Goal: Information Seeking & Learning: Learn about a topic

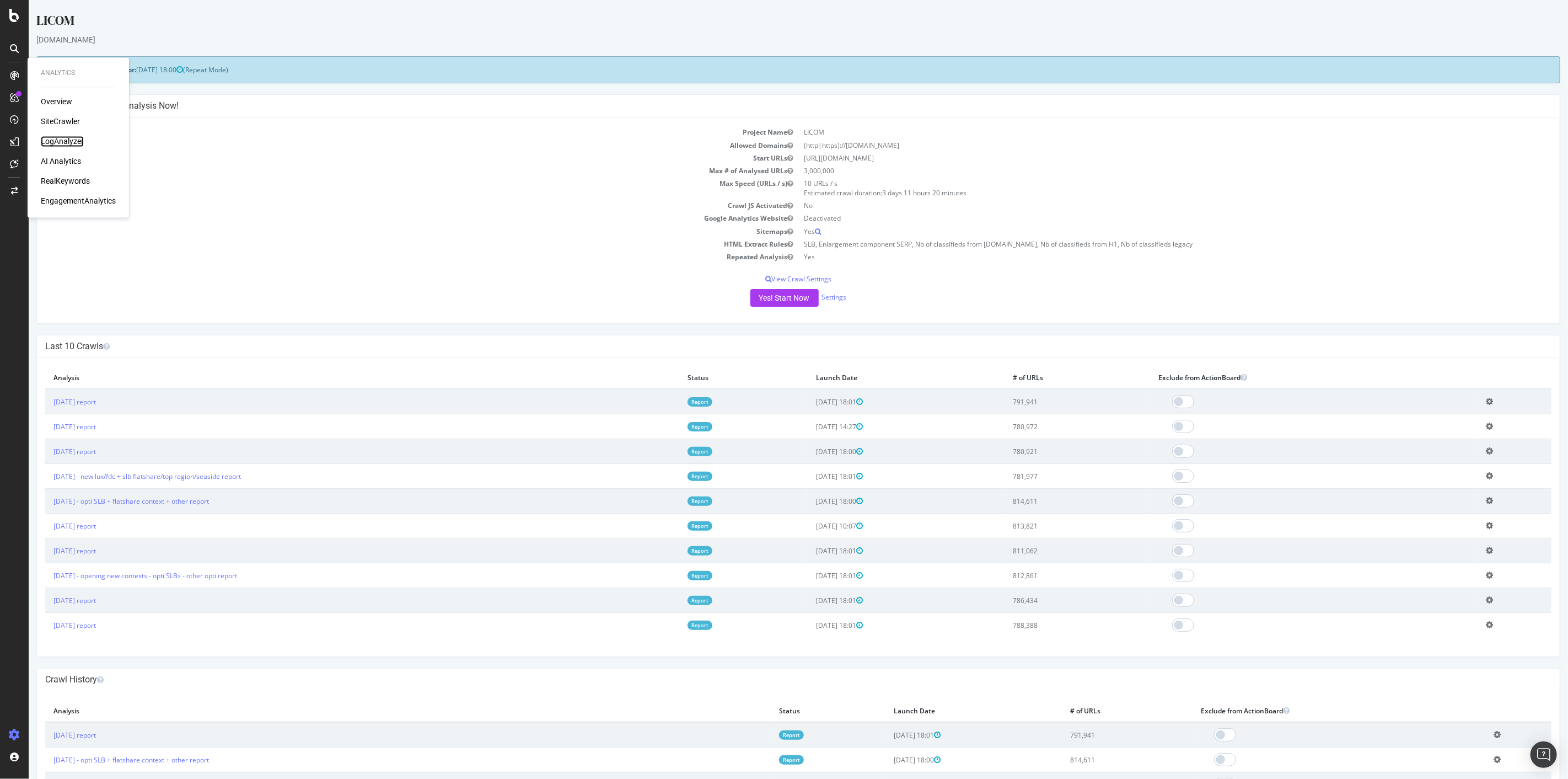
click at [63, 141] on div "LogAnalyzer" at bounding box center [62, 142] width 43 height 11
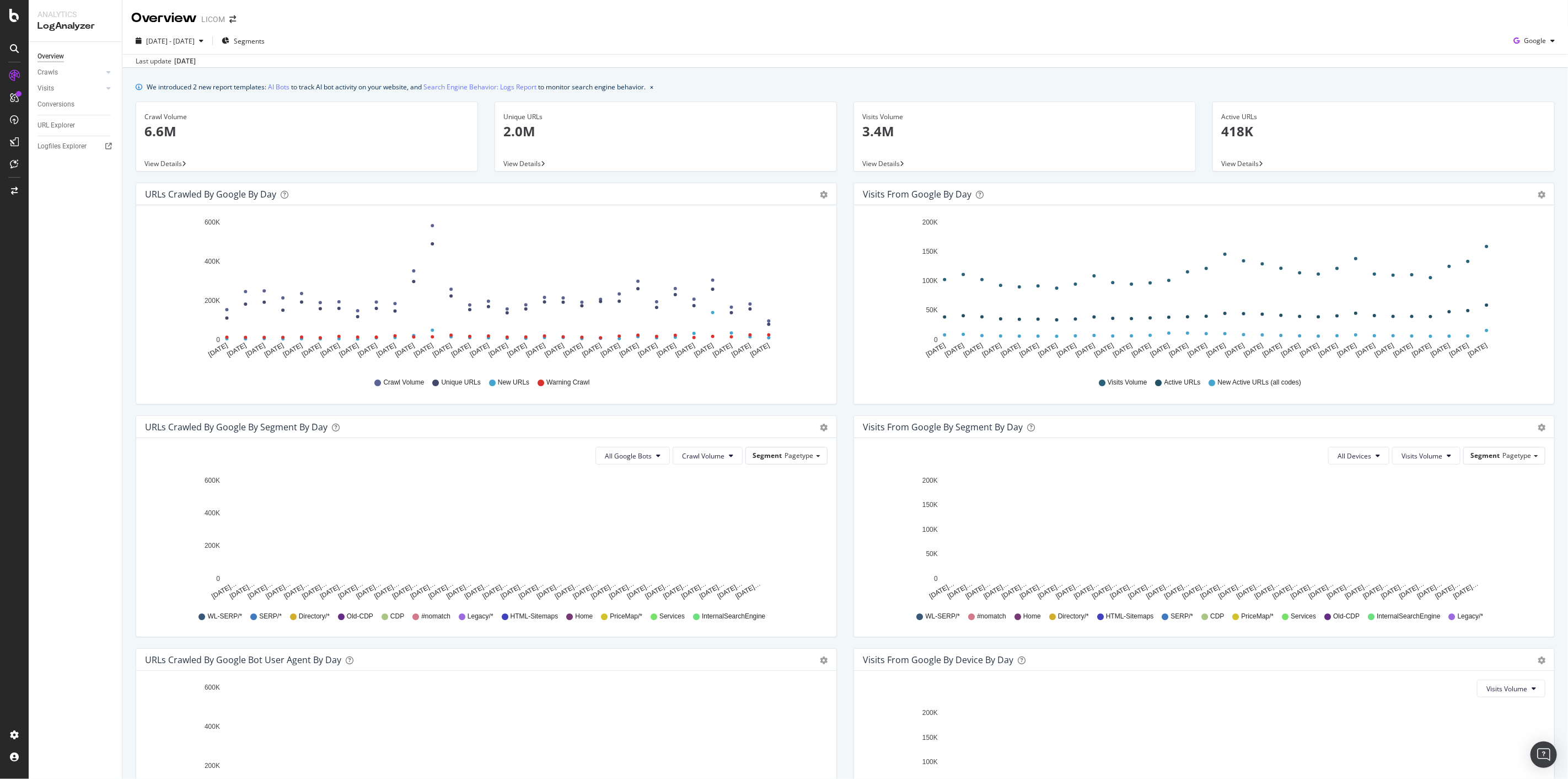
scroll to position [122, 0]
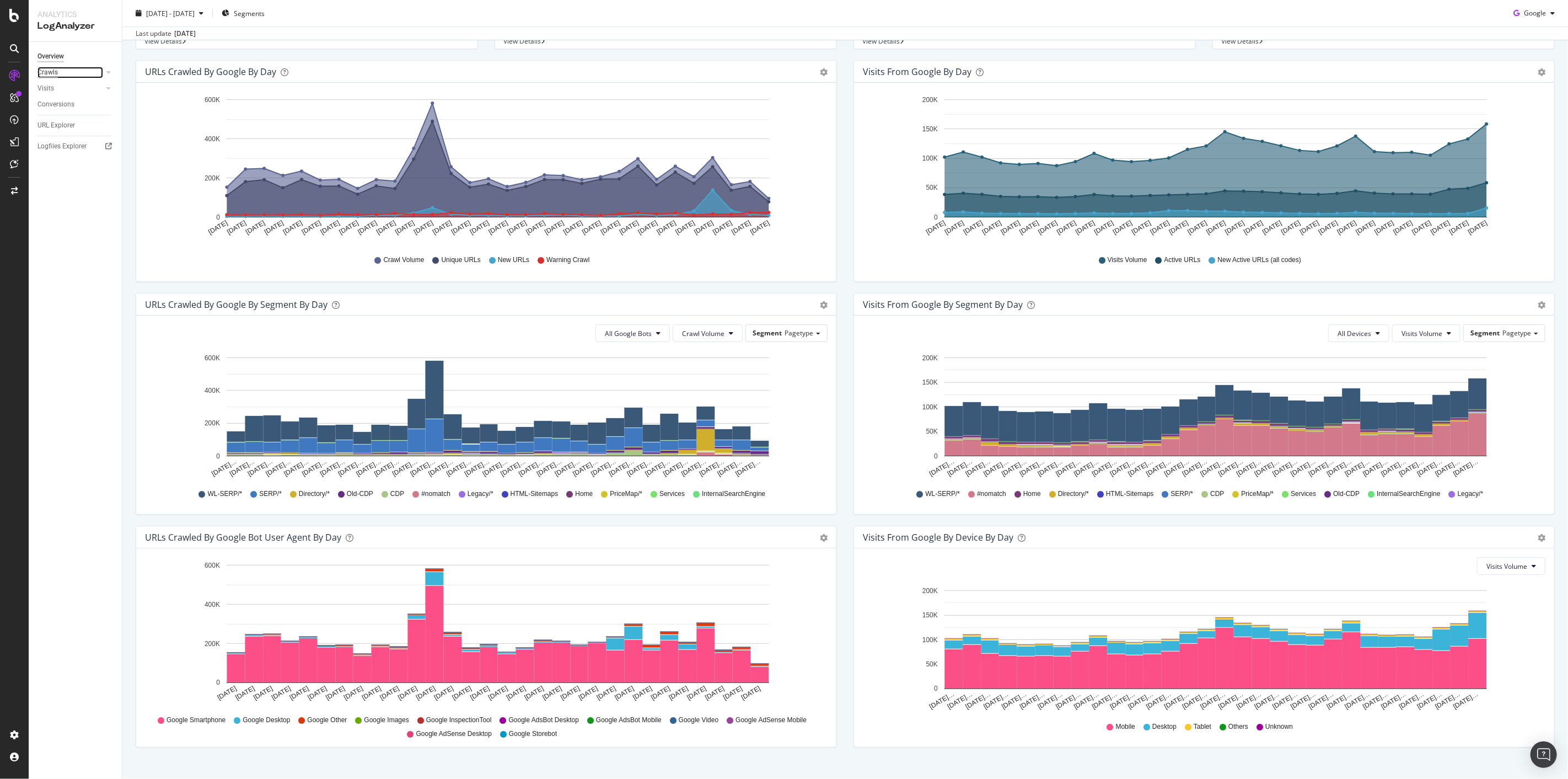
click at [54, 75] on div "Crawls" at bounding box center [48, 72] width 21 height 12
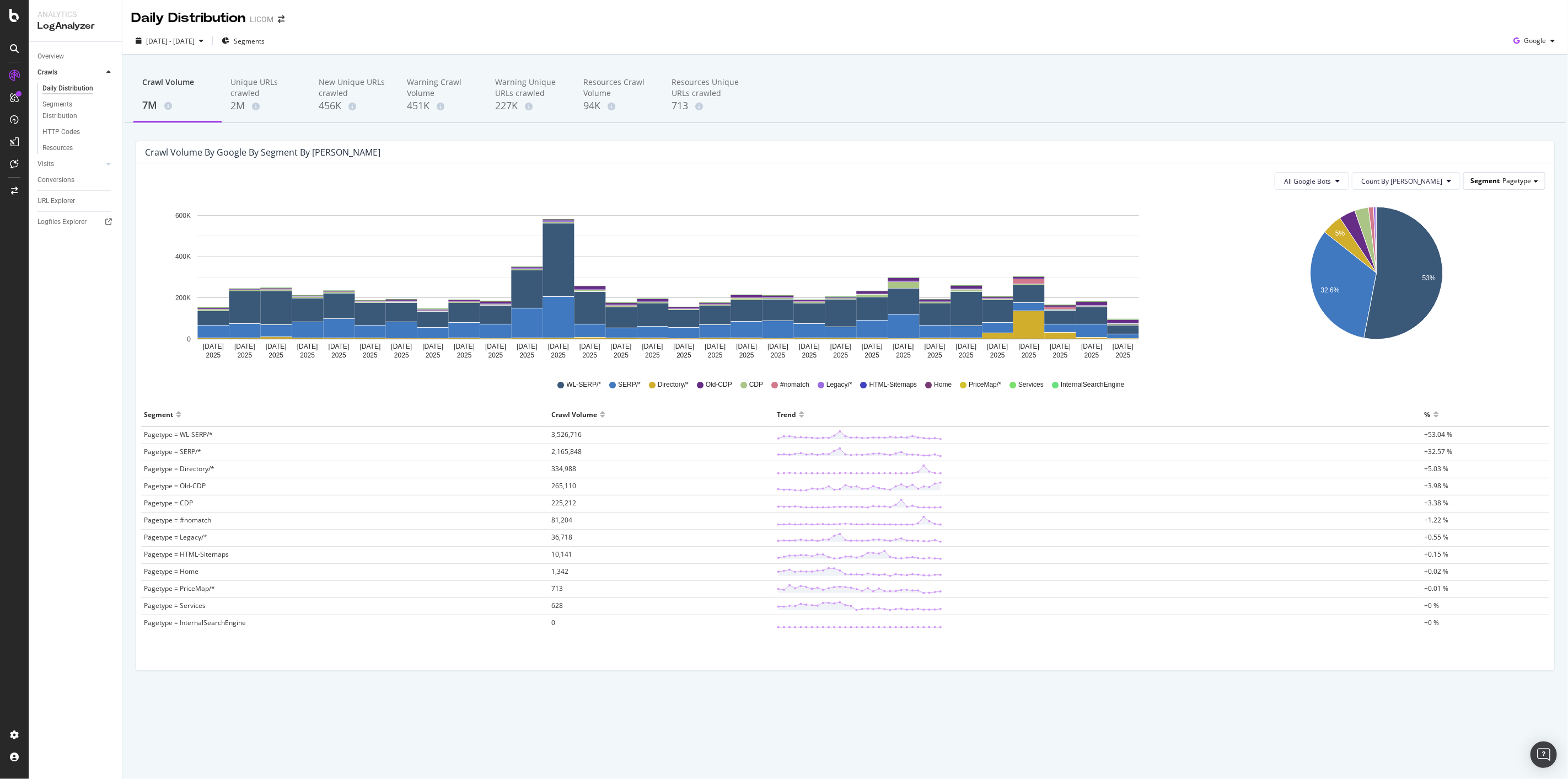
click at [1492, 177] on span "Segment" at bounding box center [1485, 180] width 29 height 9
click at [1500, 361] on div "Noindex_sample_serp" at bounding box center [1492, 362] width 96 height 15
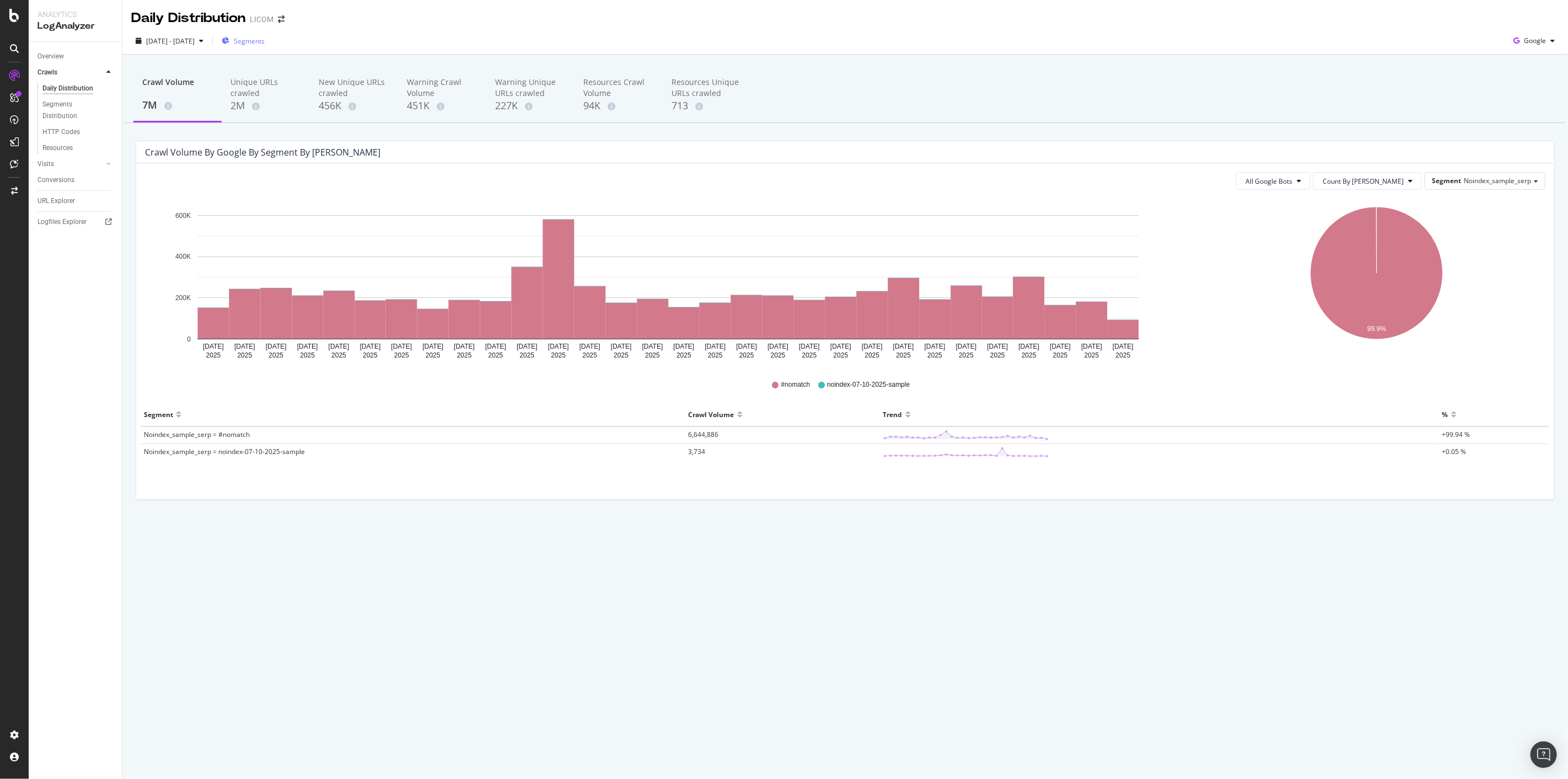
click at [265, 43] on span "Segments" at bounding box center [249, 41] width 31 height 9
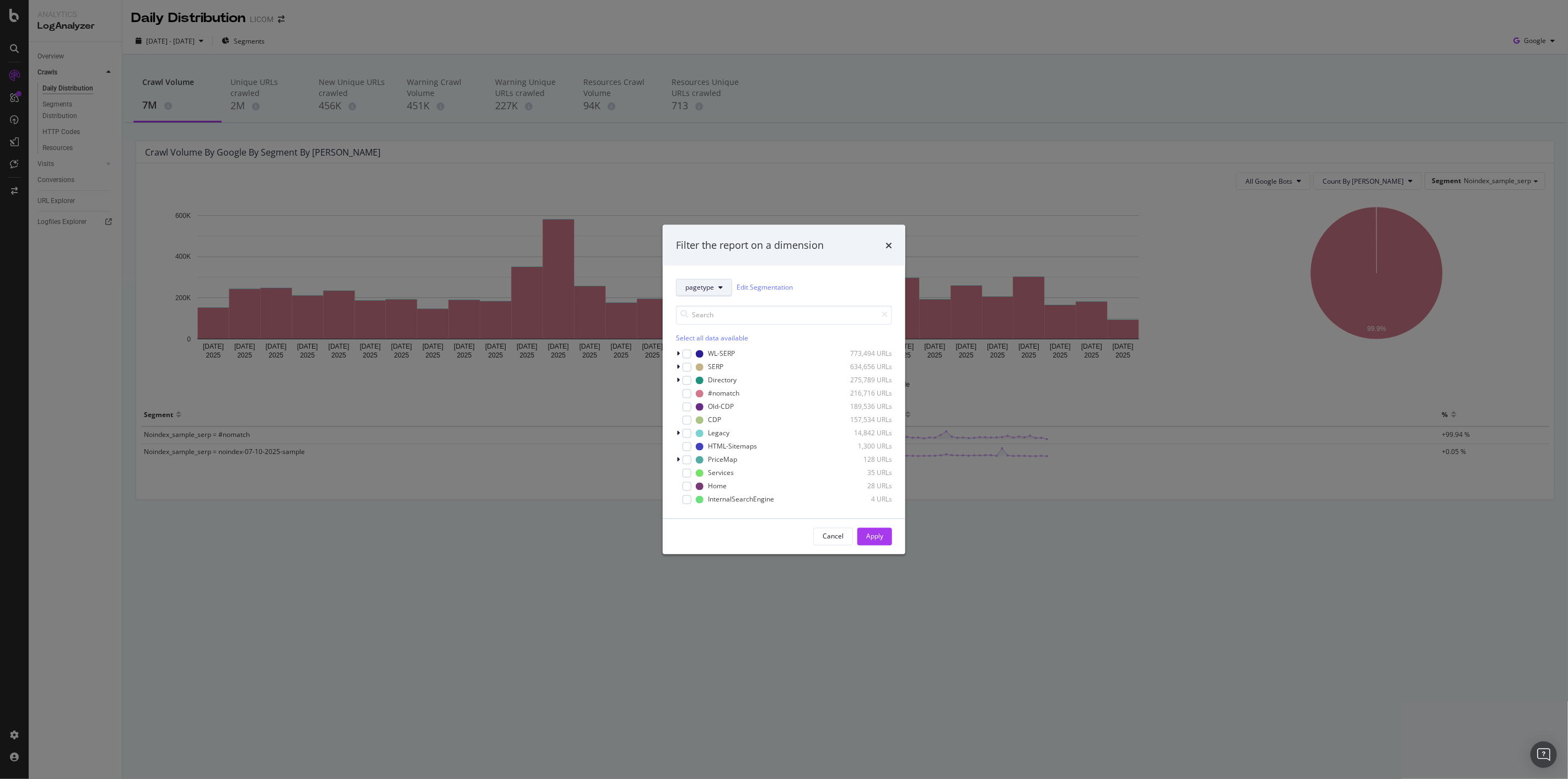
click at [718, 286] on icon "modal" at bounding box center [720, 287] width 4 height 7
click at [734, 460] on span "noindex-sample-serp" at bounding box center [725, 460] width 79 height 10
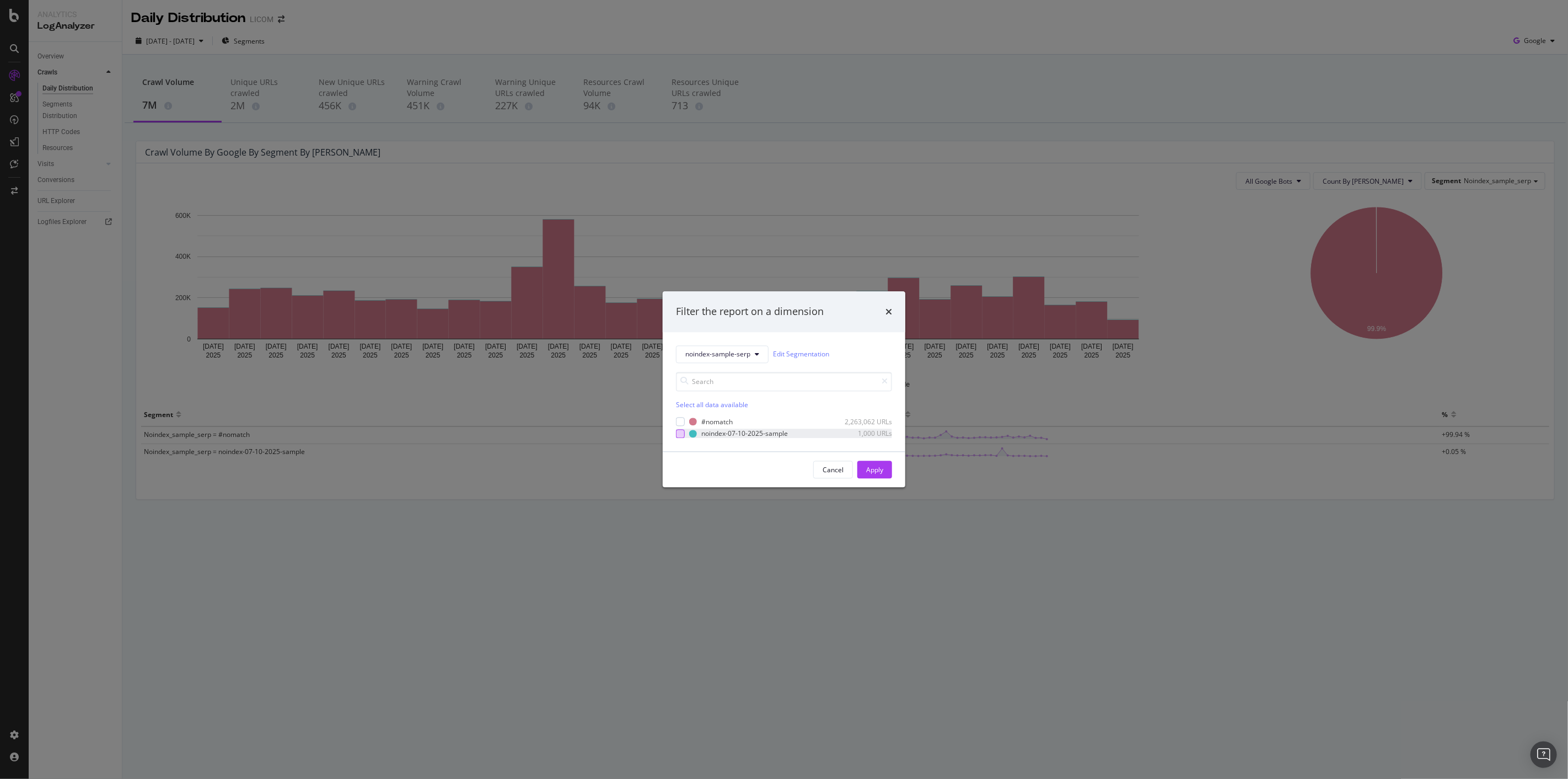
click at [677, 436] on div "modal" at bounding box center [680, 434] width 9 height 9
click at [870, 470] on div "Apply" at bounding box center [875, 470] width 17 height 9
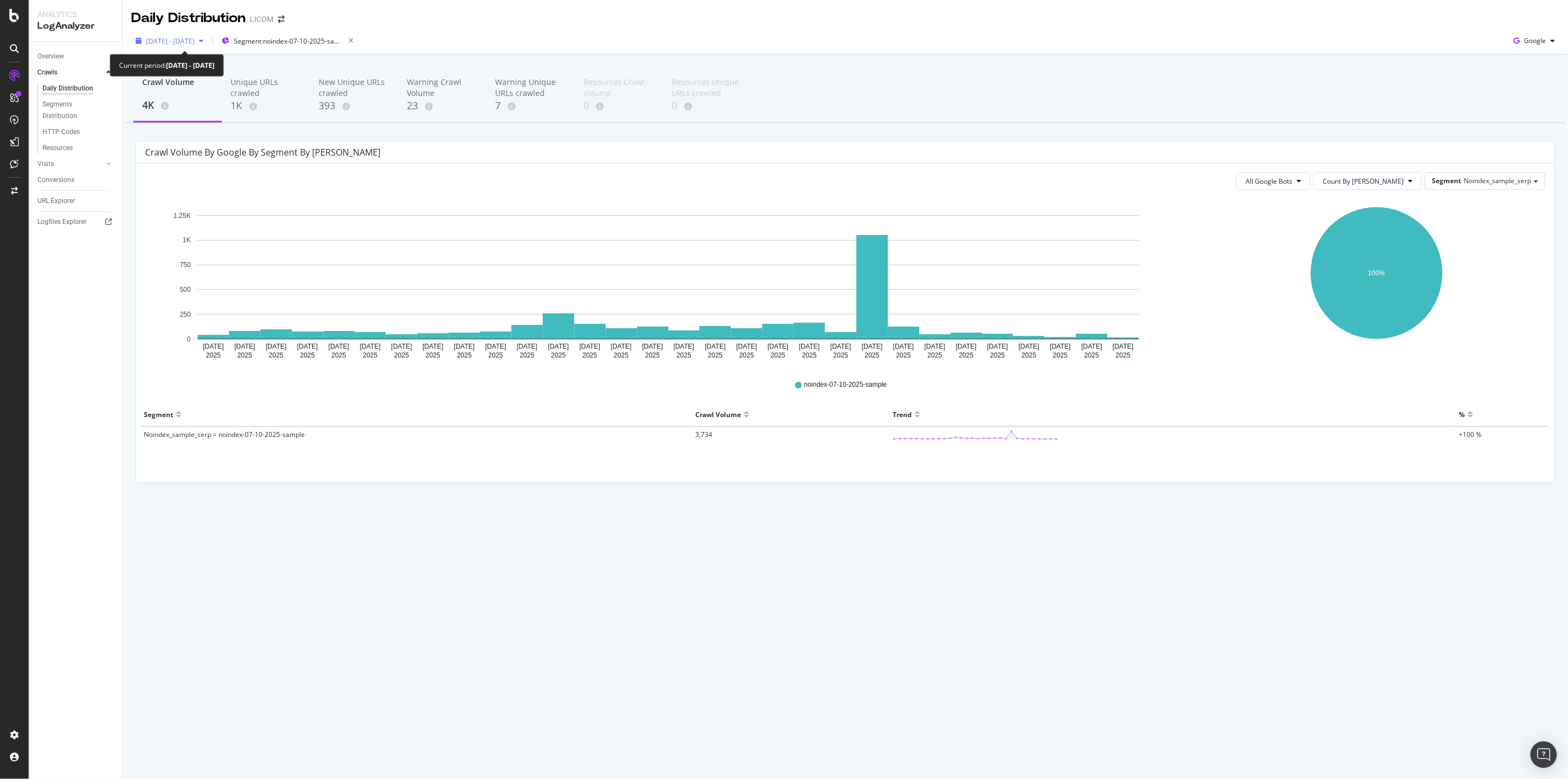
click at [195, 40] on span "[DATE] - [DATE]" at bounding box center [170, 41] width 49 height 9
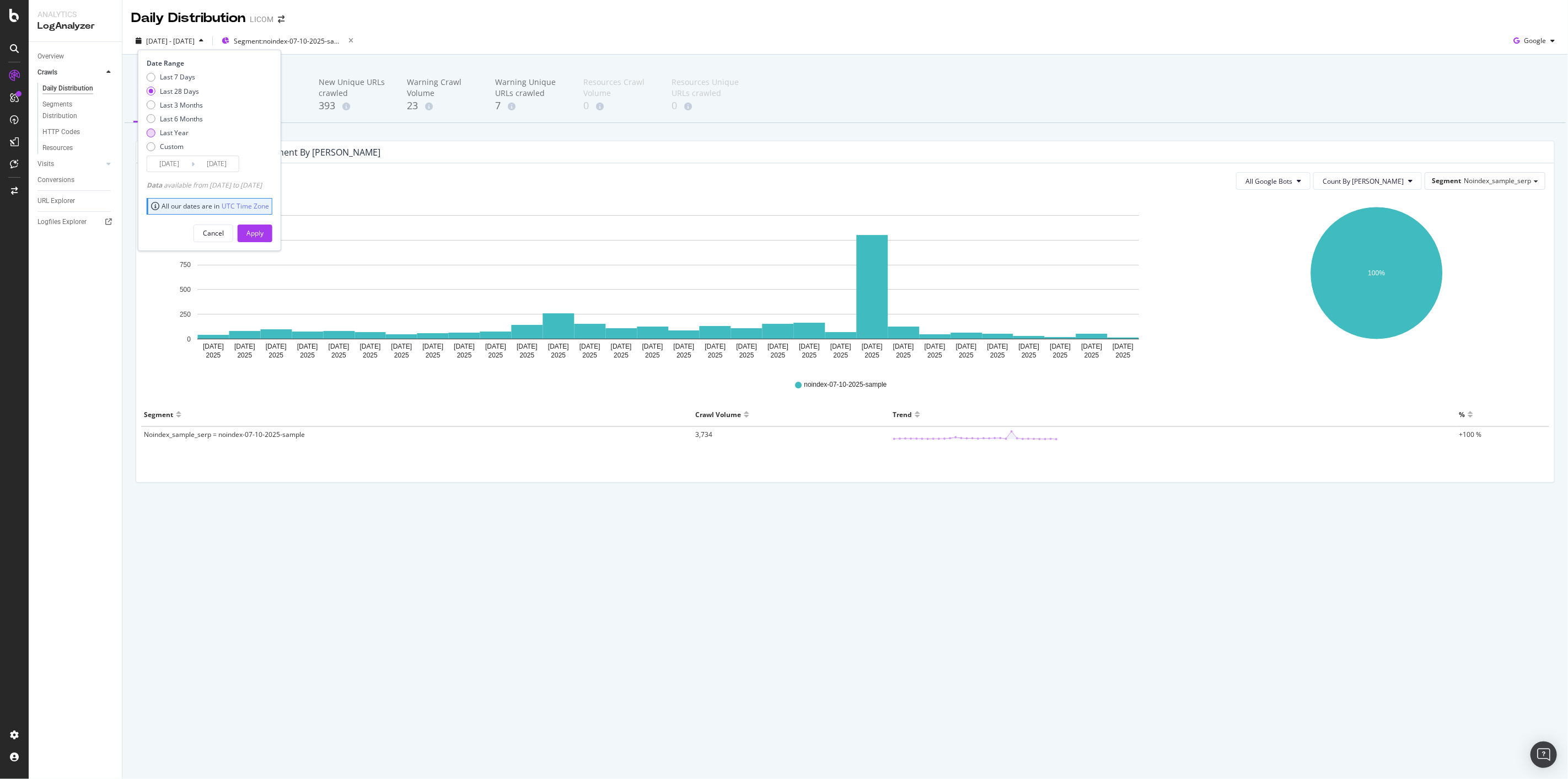
click at [178, 136] on div "Last Year" at bounding box center [174, 132] width 29 height 9
type input "[DATE]"
click at [272, 234] on button "Apply" at bounding box center [254, 233] width 35 height 18
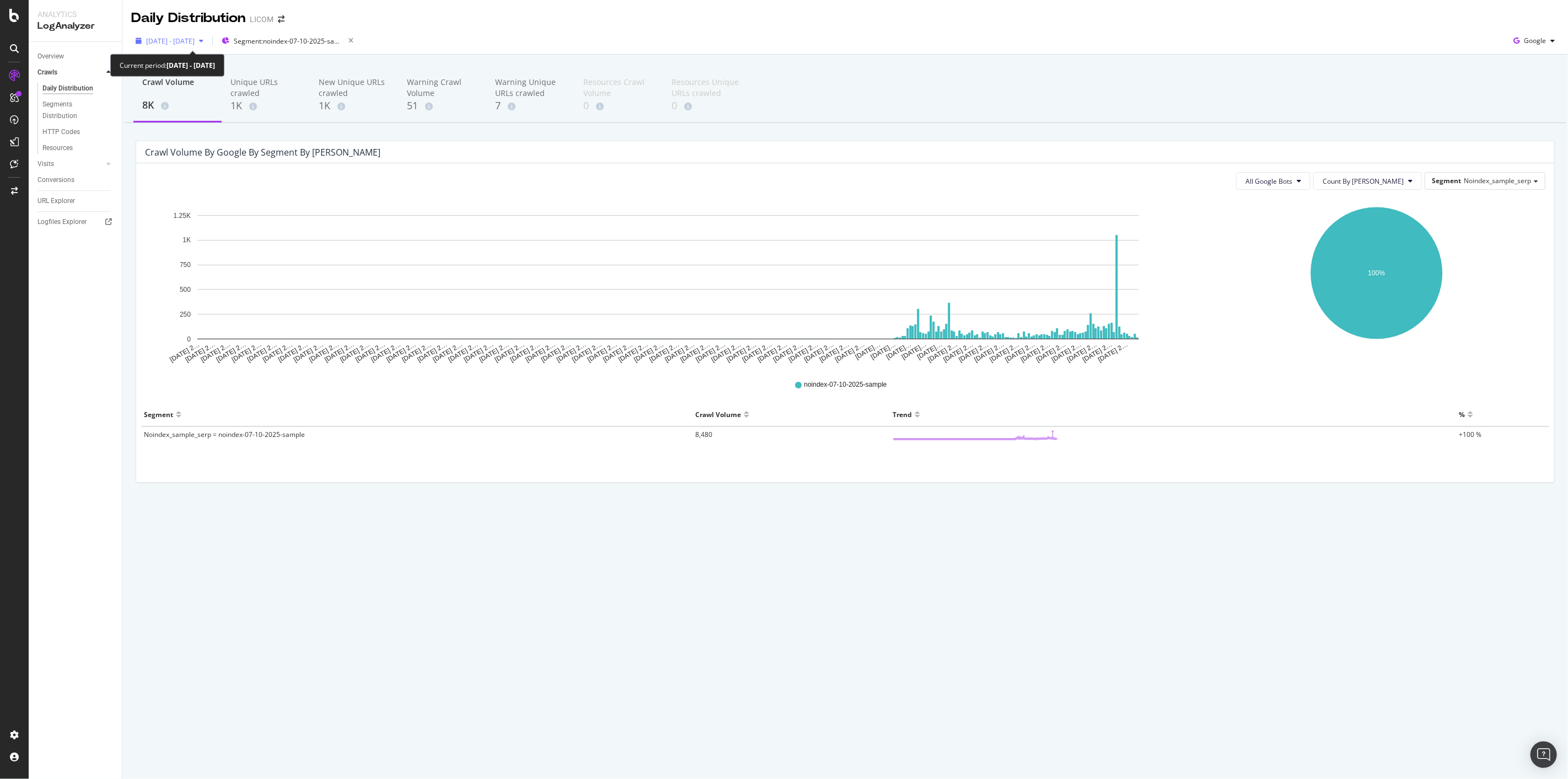
click at [158, 45] on span "[DATE] - [DATE]" at bounding box center [170, 41] width 49 height 9
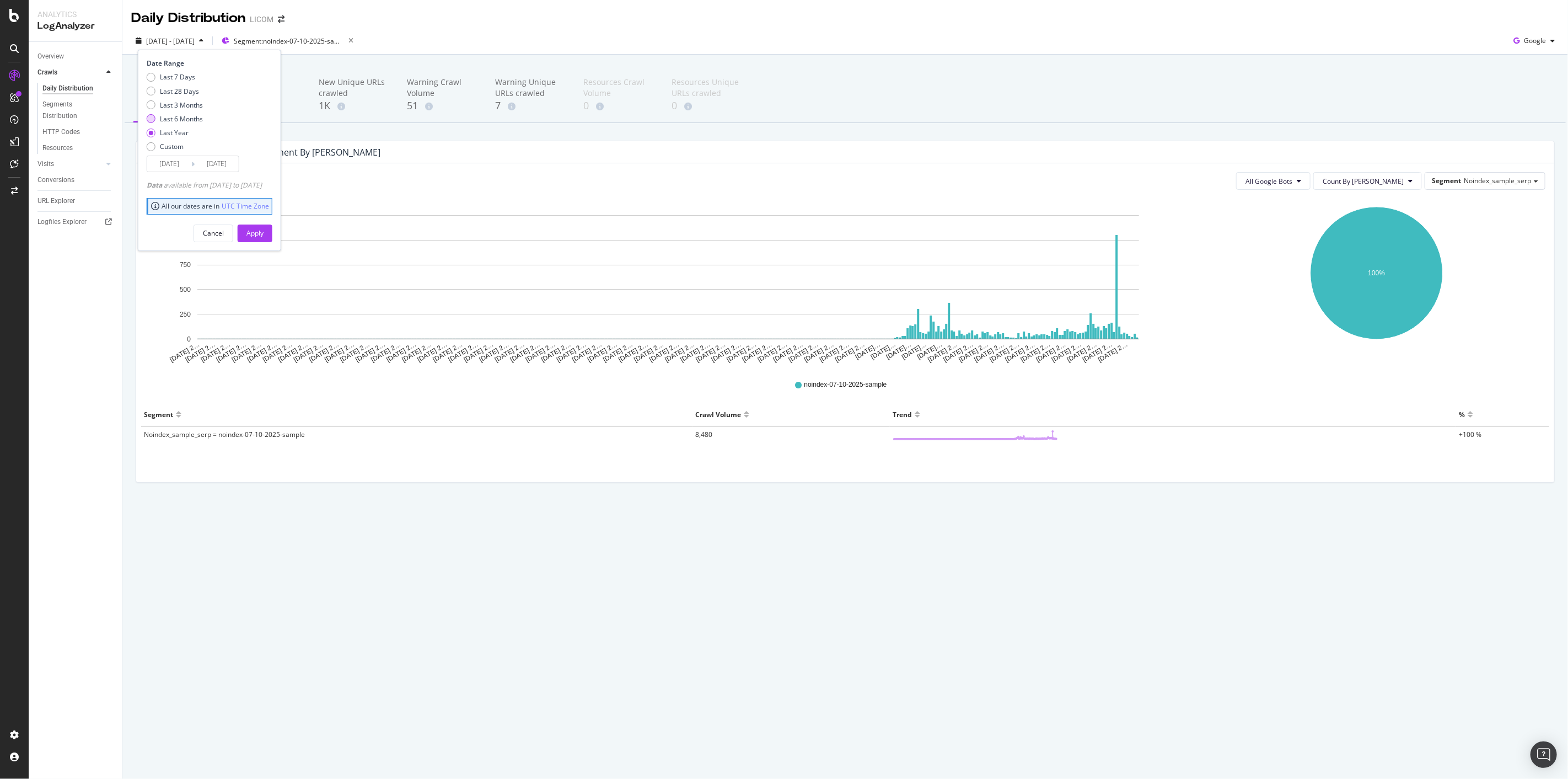
click at [186, 118] on div "Last 6 Months" at bounding box center [181, 118] width 43 height 9
click at [178, 109] on div "Last 7 Days Last 28 Days Last 3 Months Last 6 Months Last Year Custom" at bounding box center [175, 114] width 56 height 83
click at [178, 104] on div "Last 3 Months" at bounding box center [181, 105] width 43 height 9
type input "[DATE]"
click at [264, 232] on div "Apply" at bounding box center [255, 233] width 17 height 9
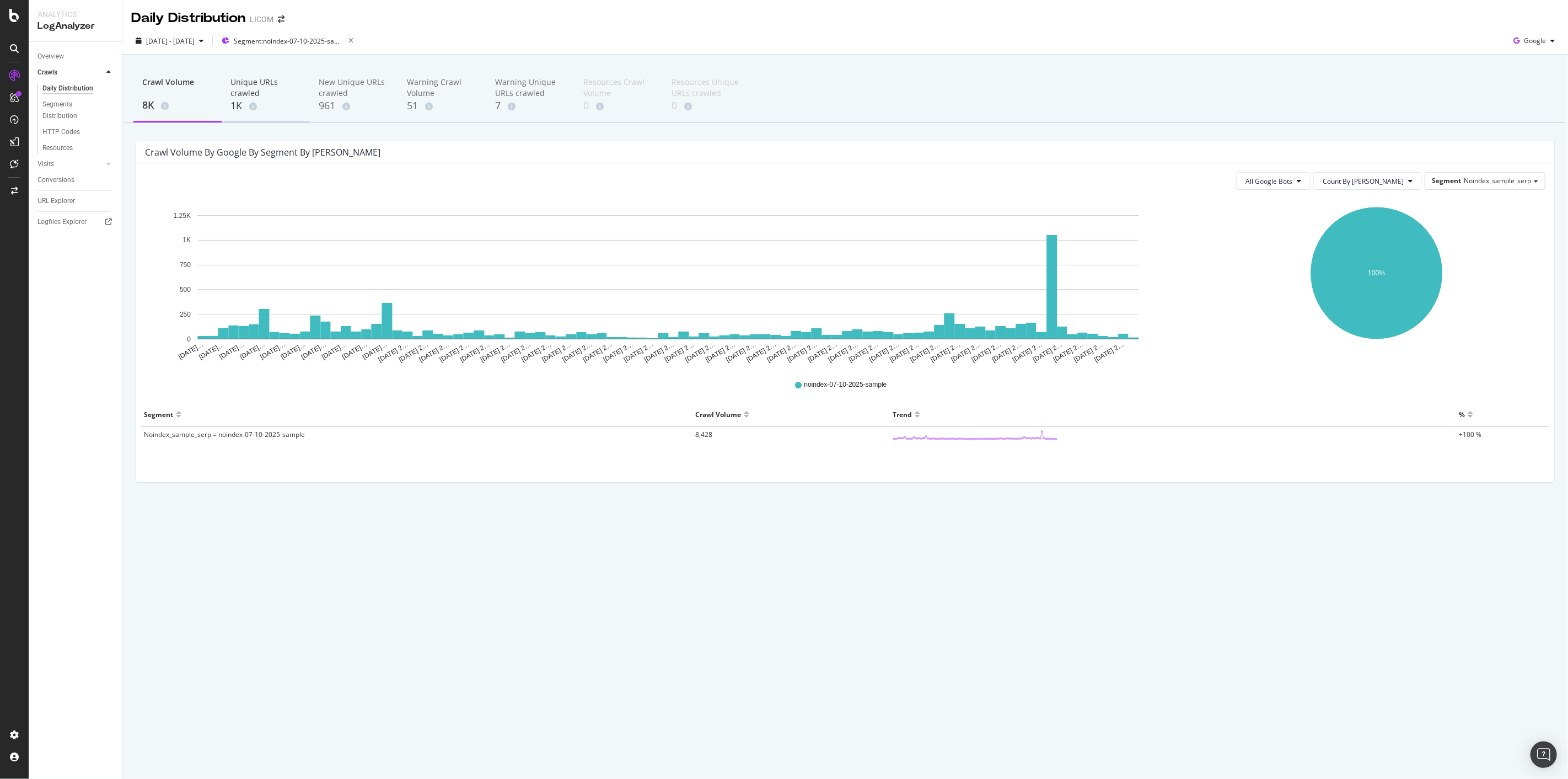
click at [276, 102] on div "1K" at bounding box center [266, 106] width 71 height 15
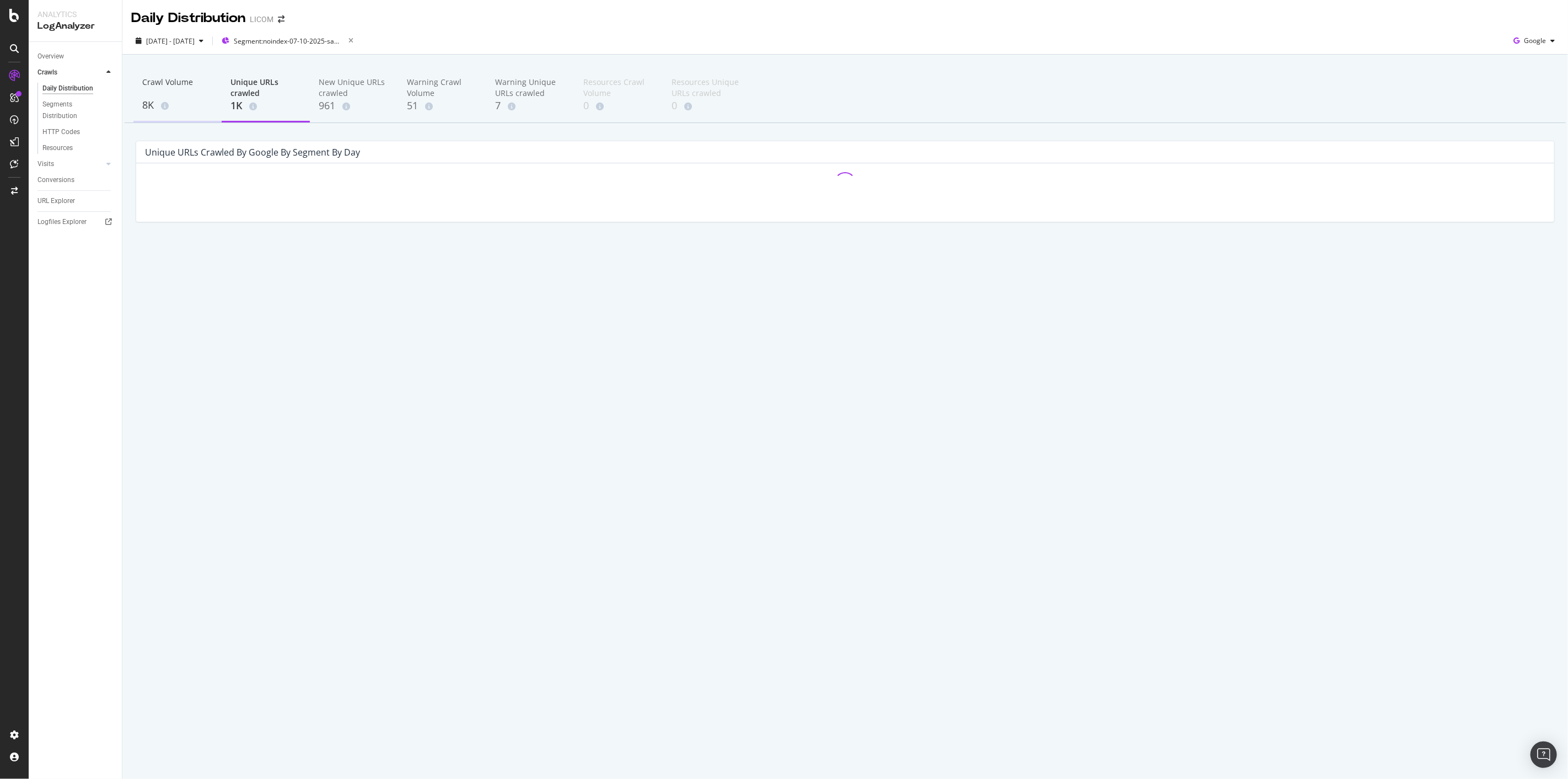
click at [181, 95] on div "Crawl Volume" at bounding box center [178, 87] width 71 height 21
